Goal: Task Accomplishment & Management: Complete application form

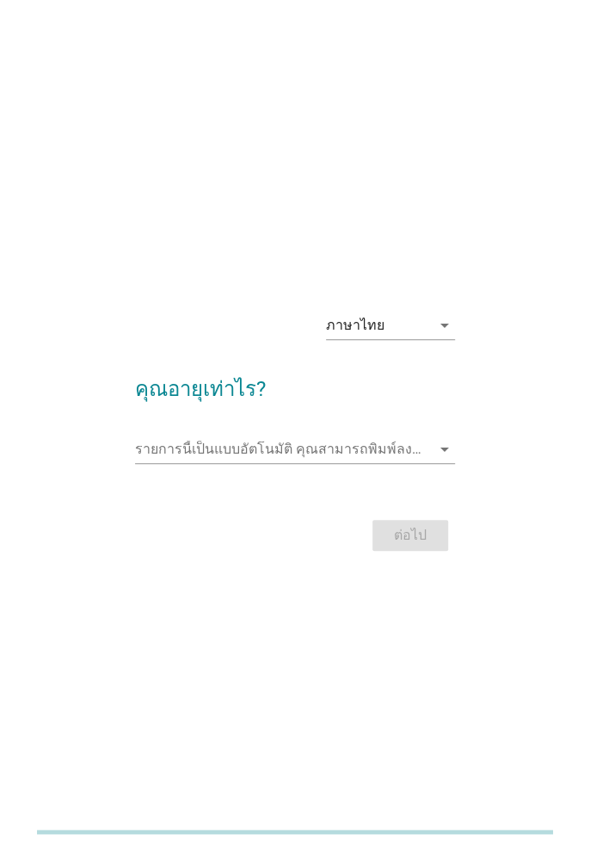
click at [394, 463] on input "รายการนี้เป็นแบบอัตโนมัติ คุณสามารถพิมพ์ลงในรายการนี้" at bounding box center [283, 449] width 296 height 28
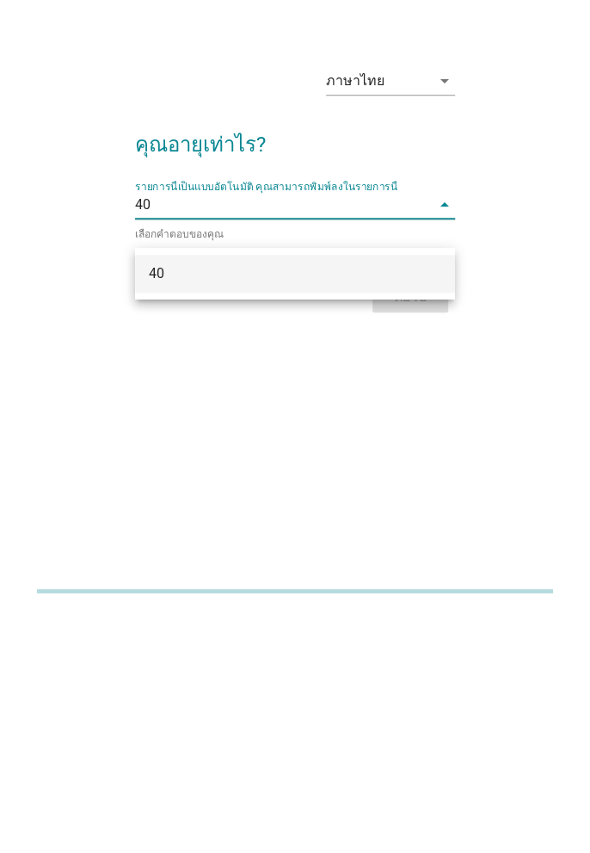
type input "40"
click at [427, 572] on div "ภาษาไทย arrow_drop_down คุณอายุเท่าไร? รายการนี้เป็นแบบอัตโนมัติ [PERSON_NAME]พ…" at bounding box center [295, 427] width 348 height 292
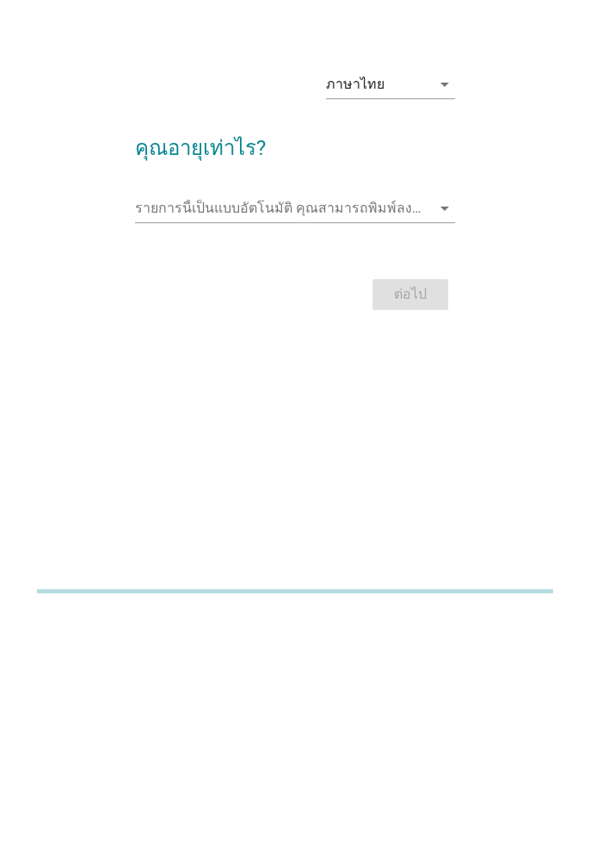
scroll to position [2, 0]
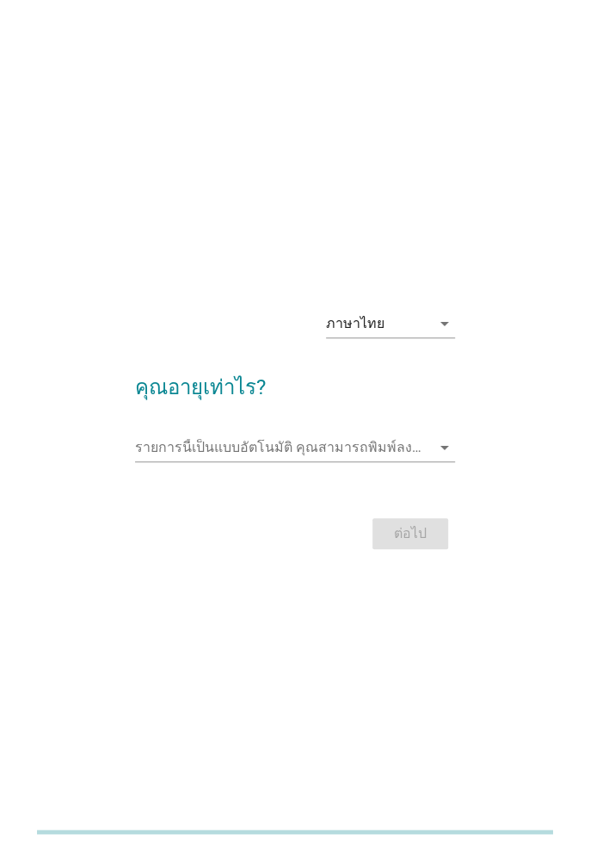
click at [415, 554] on div "ต่อไป" at bounding box center [295, 533] width 320 height 41
click at [428, 461] on input "รายการนี้เป็นแบบอัตโนมัติ คุณสามารถพิมพ์ลงในรายการนี้" at bounding box center [283, 448] width 296 height 28
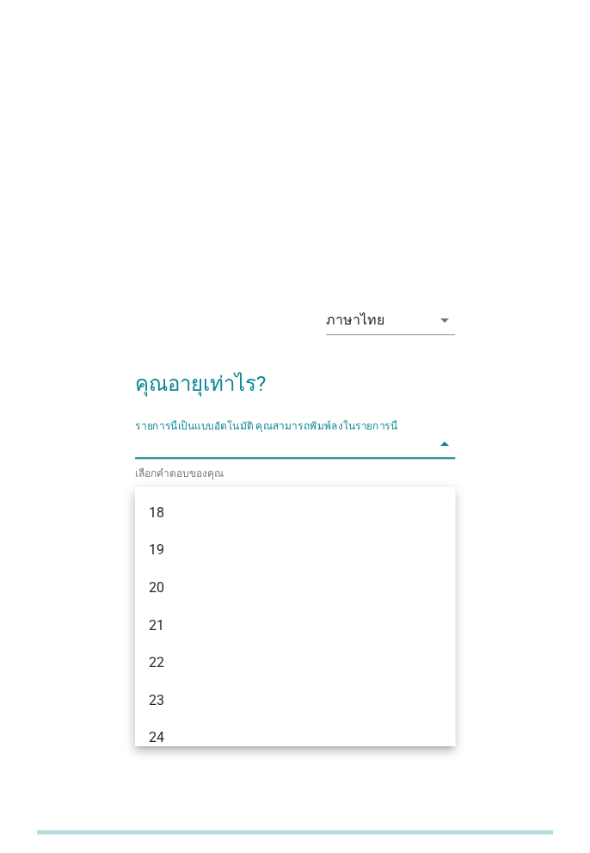
scroll to position [0, 0]
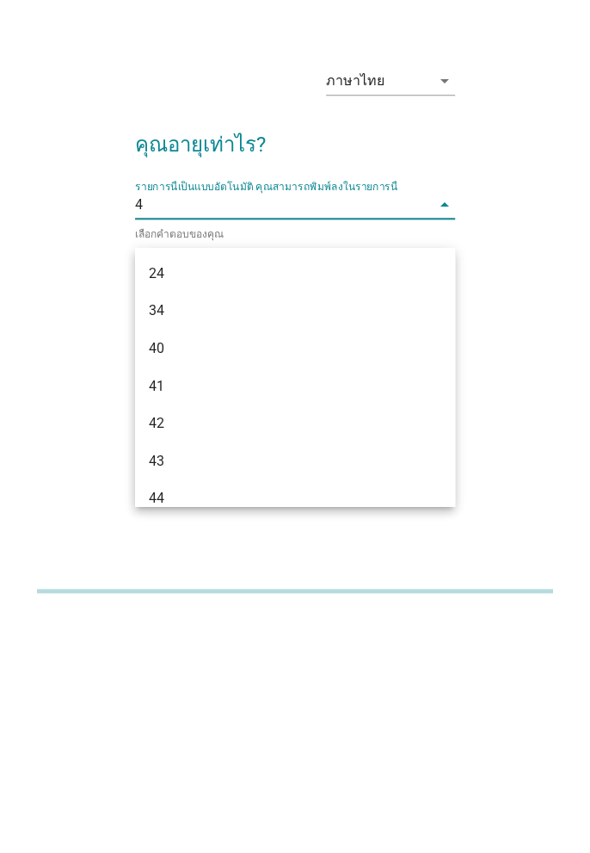
type input "40"
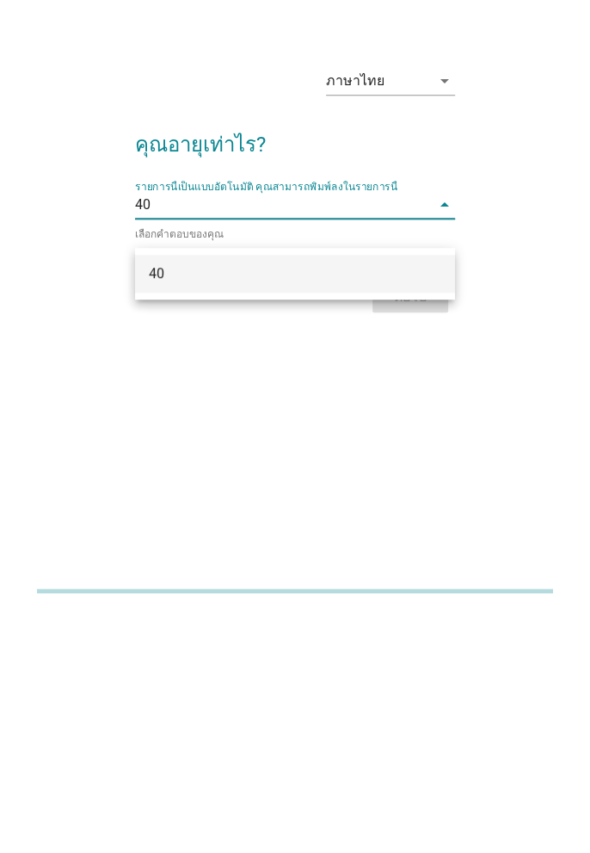
click at [360, 517] on div "40" at bounding box center [283, 514] width 268 height 21
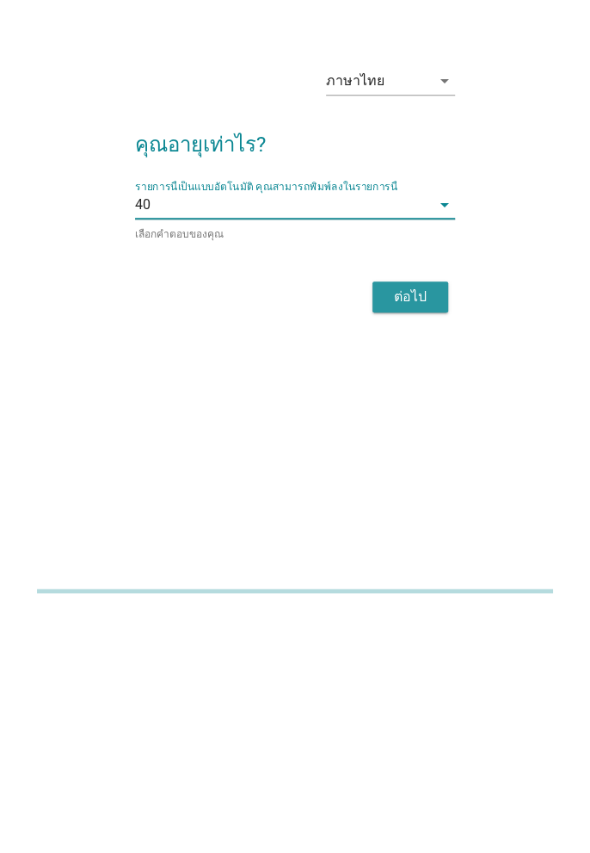
click at [429, 548] on div "ต่อไป" at bounding box center [410, 537] width 48 height 21
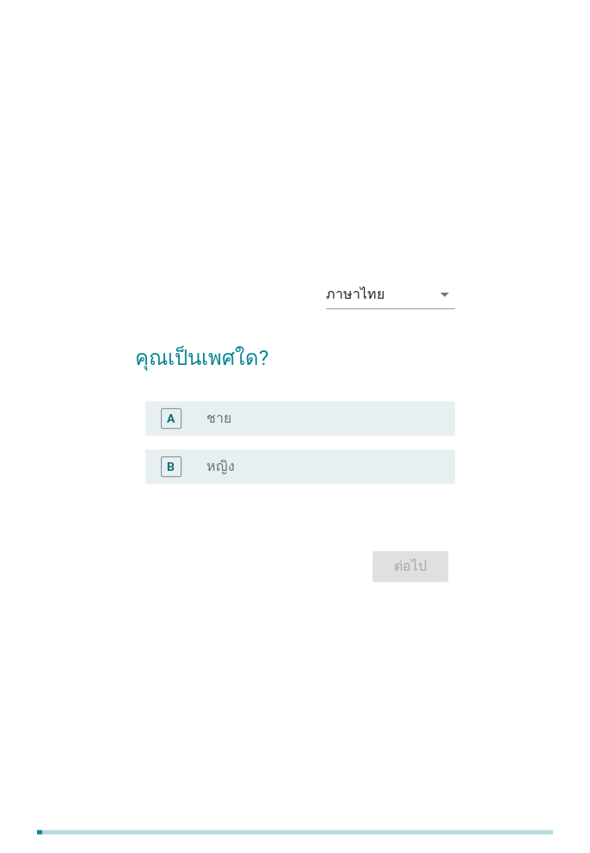
click at [312, 427] on div "radio_button_unchecked ชาย" at bounding box center [317, 418] width 221 height 17
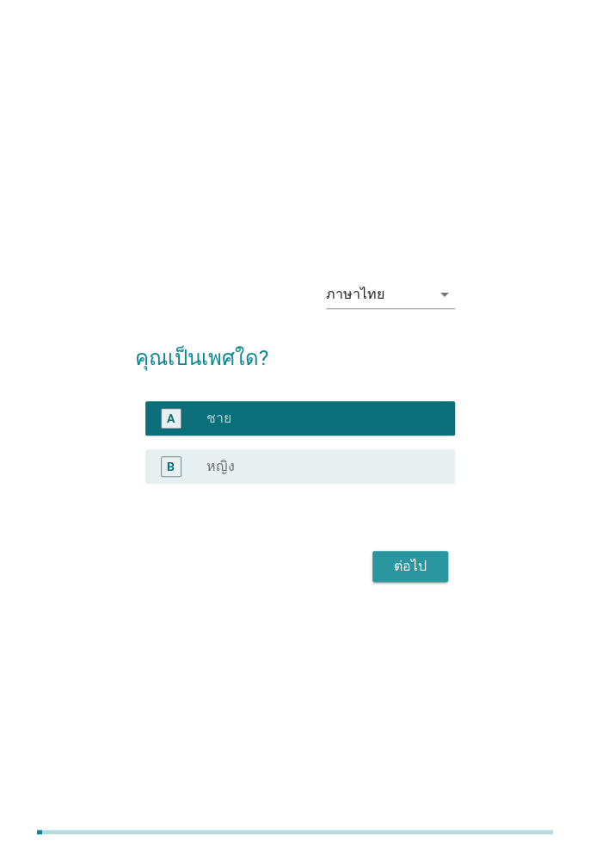
click at [418, 577] on div "ต่อไป" at bounding box center [410, 566] width 48 height 21
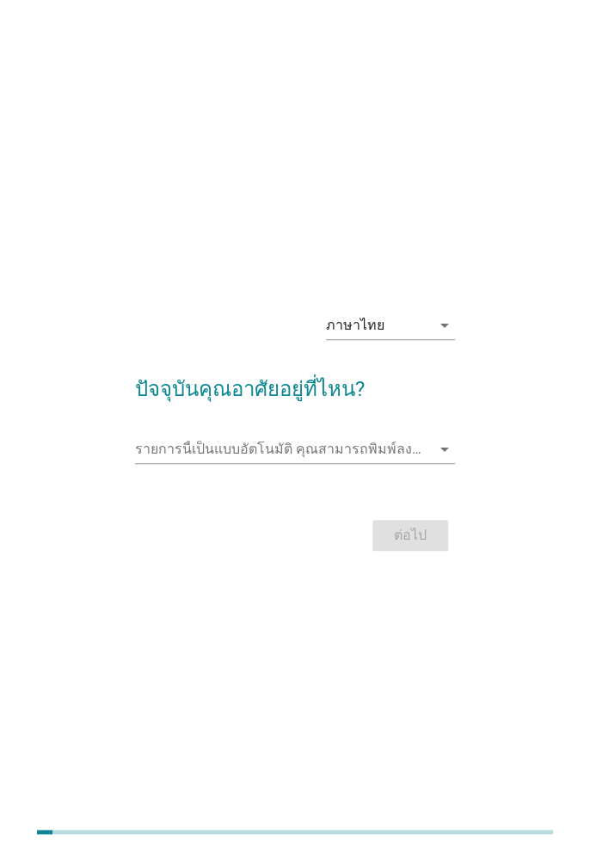
click at [386, 463] on input "รายการนี้เป็นแบบอัตโนมัติ คุณสามารถพิมพ์ลงในรายการนี้" at bounding box center [283, 449] width 296 height 28
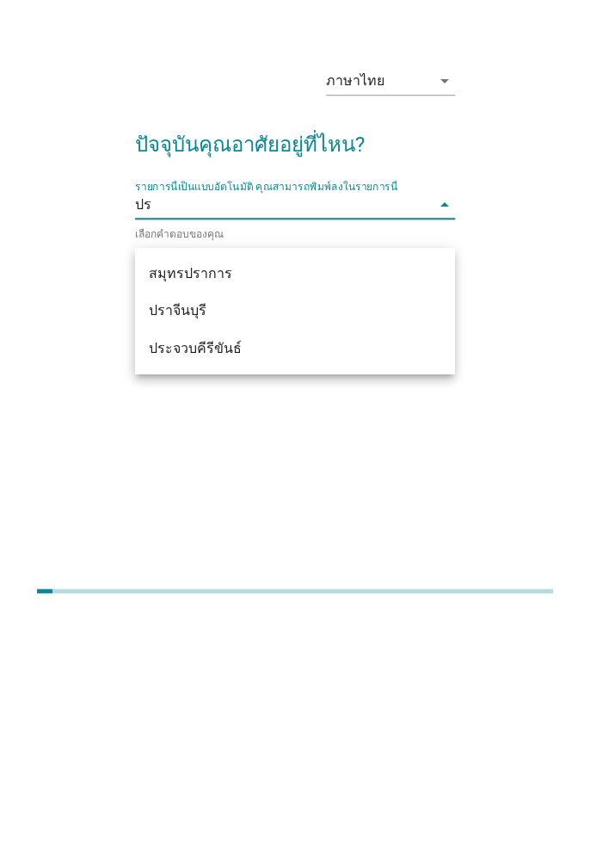
type input "ปรา"
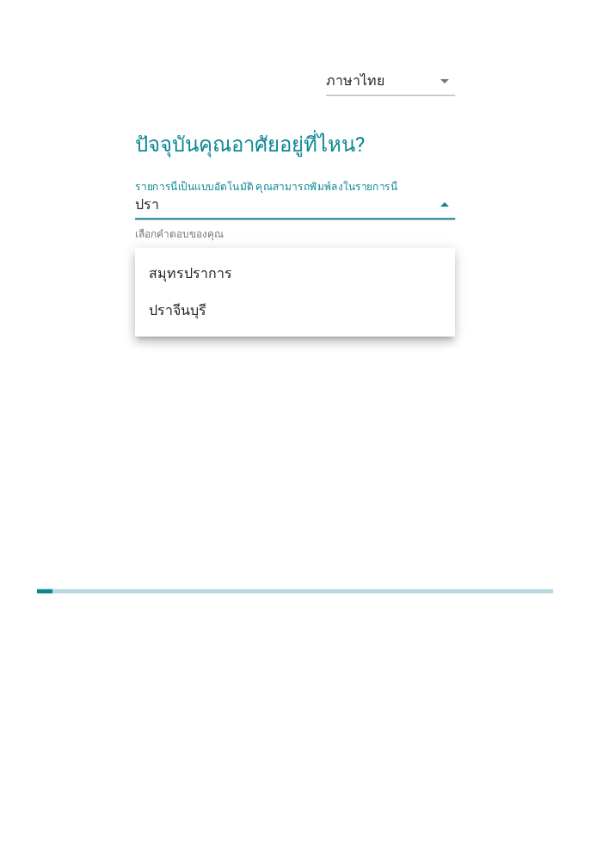
click at [321, 555] on div "ปราจีนบุรี" at bounding box center [283, 551] width 268 height 21
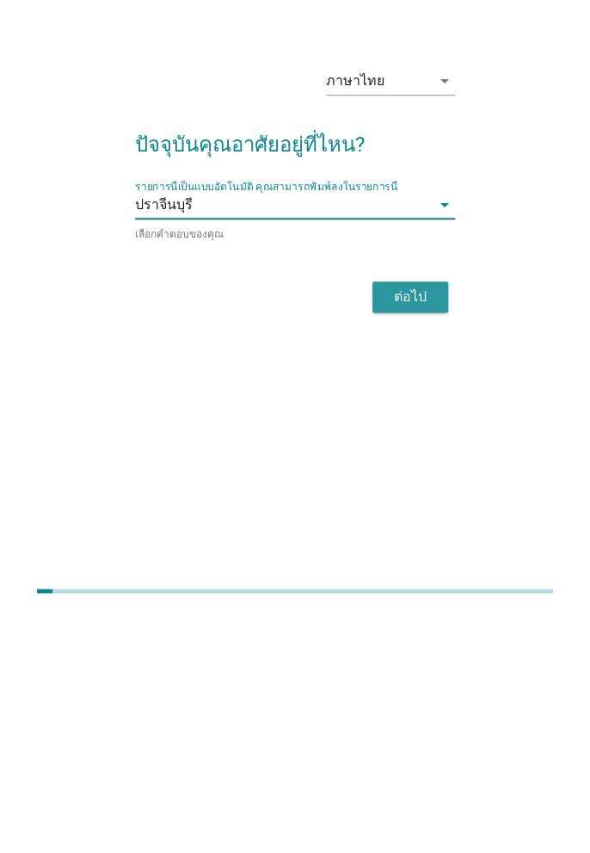
click at [414, 548] on div "ต่อไป" at bounding box center [410, 537] width 48 height 21
